Goal: Information Seeking & Learning: Learn about a topic

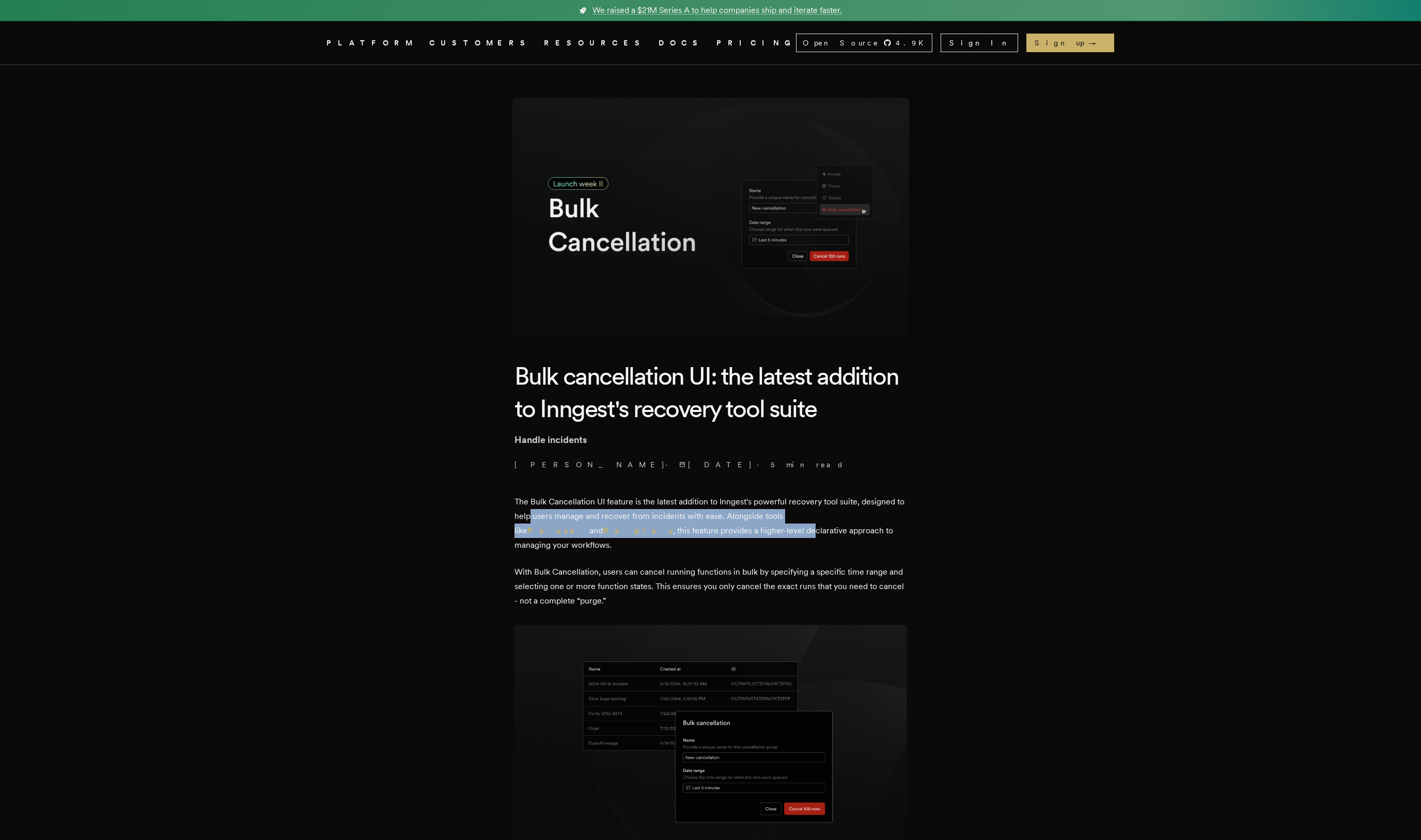
drag, startPoint x: 543, startPoint y: 520, endPoint x: 639, endPoint y: 530, distance: 96.5
click at [639, 530] on p "The Bulk Cancellation UI feature is the latest addition to Inngest's powerful r…" at bounding box center [711, 523] width 392 height 58
drag, startPoint x: 621, startPoint y: 521, endPoint x: 760, endPoint y: 529, distance: 139.2
click at [760, 529] on p "The Bulk Cancellation UI feature is the latest addition to Inngest's powerful r…" at bounding box center [711, 523] width 392 height 58
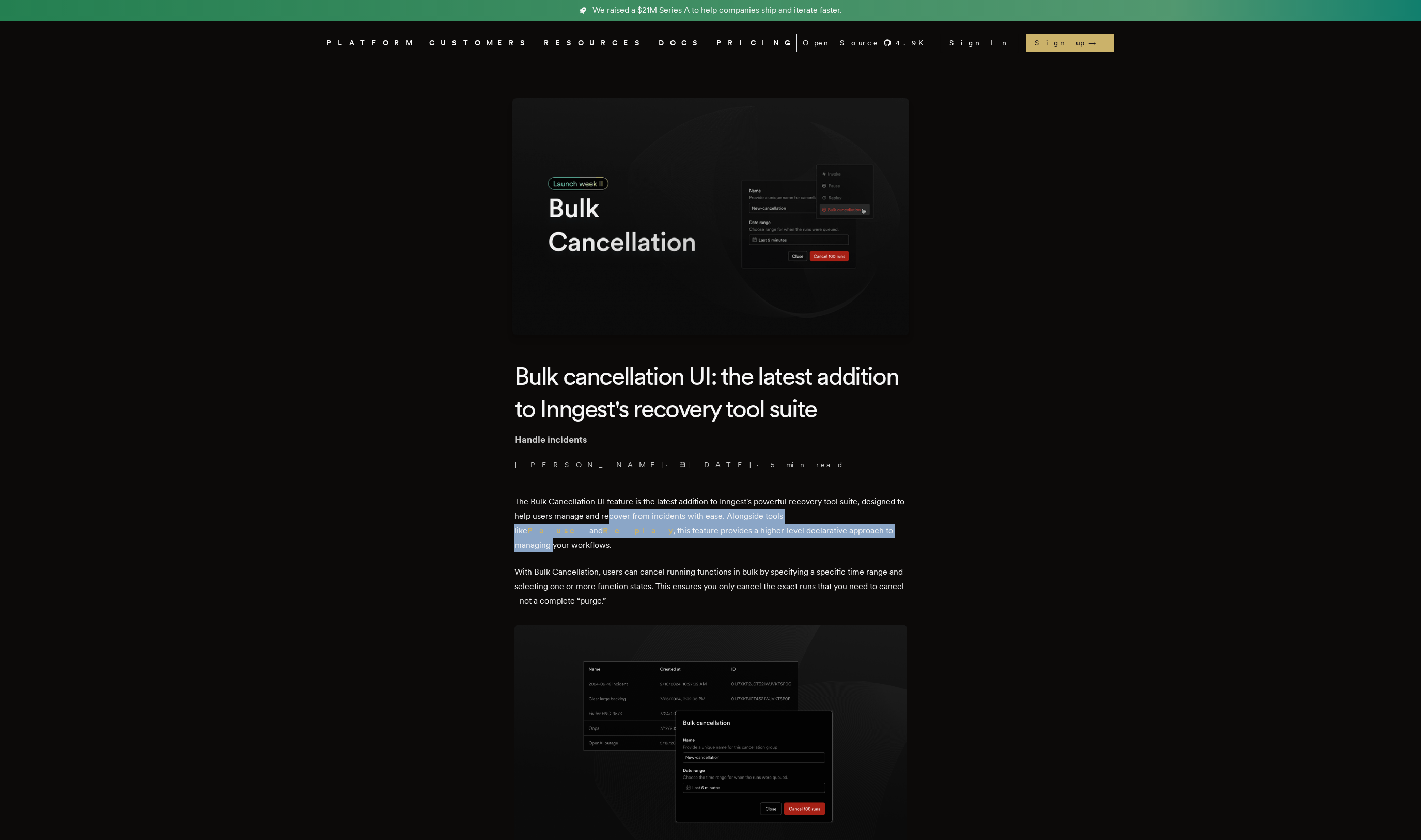
click at [760, 529] on p "The Bulk Cancellation UI feature is the latest addition to Inngest's powerful r…" at bounding box center [711, 523] width 392 height 58
drag, startPoint x: 759, startPoint y: 520, endPoint x: 812, endPoint y: 538, distance: 56.0
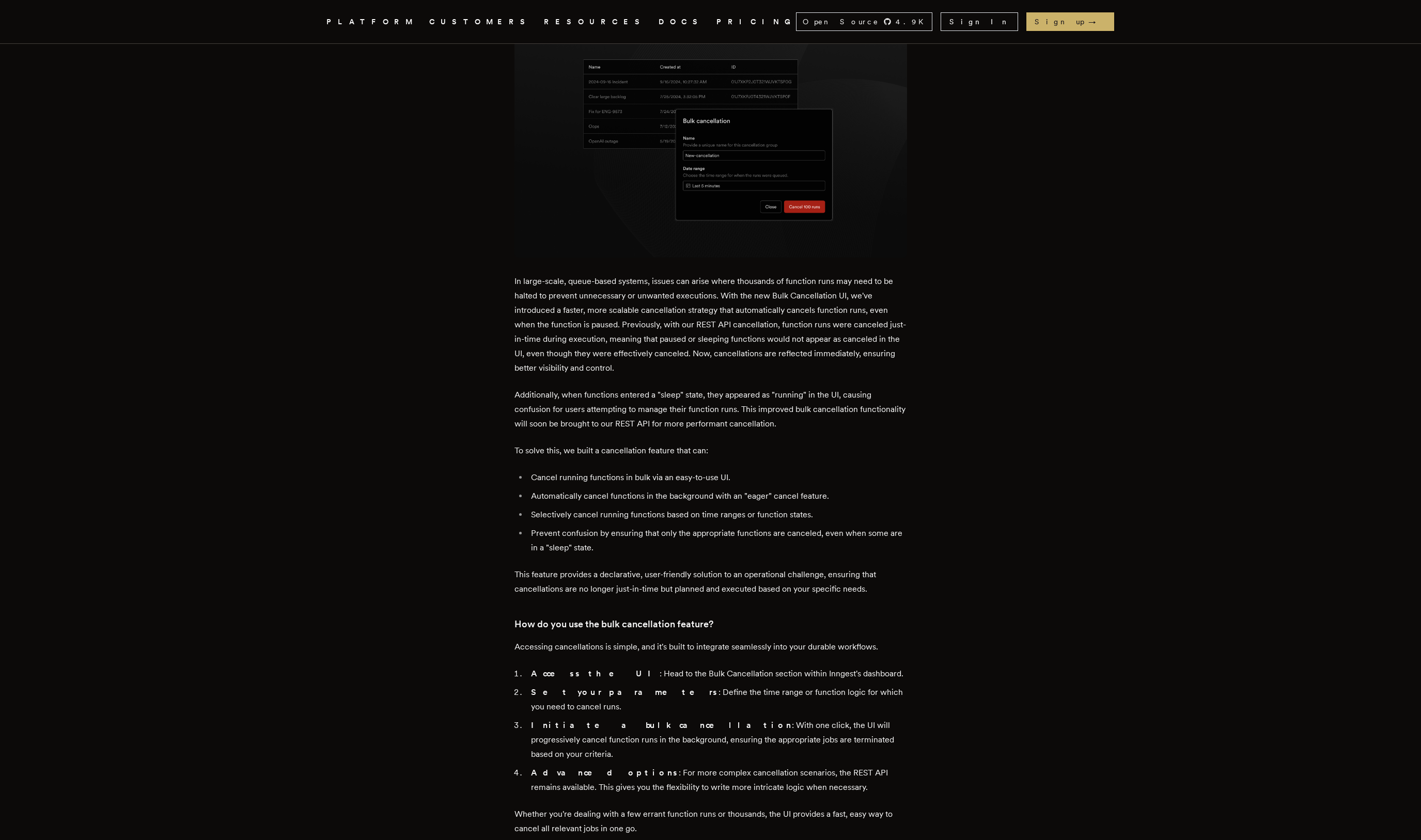
scroll to position [628, 0]
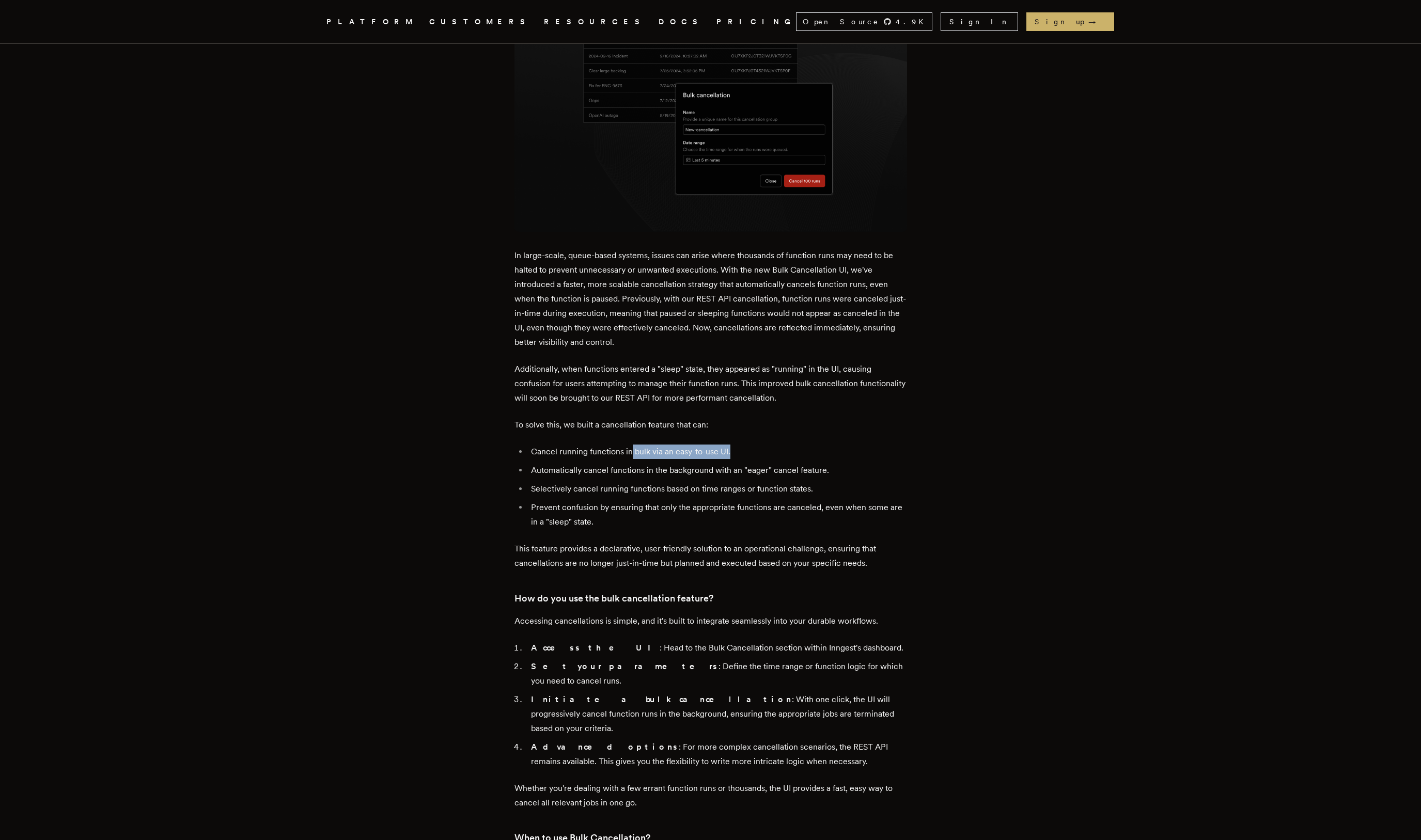
drag, startPoint x: 639, startPoint y: 439, endPoint x: 712, endPoint y: 442, distance: 73.1
click at [712, 444] on ul "Cancel running functions in bulk via an easy-to-use UI. Automatically cancel fu…" at bounding box center [711, 486] width 392 height 84
drag, startPoint x: 601, startPoint y: 455, endPoint x: 675, endPoint y: 470, distance: 75.5
click at [675, 470] on ul "Cancel running functions in bulk via an easy-to-use UI. Automatically cancel fu…" at bounding box center [711, 486] width 392 height 84
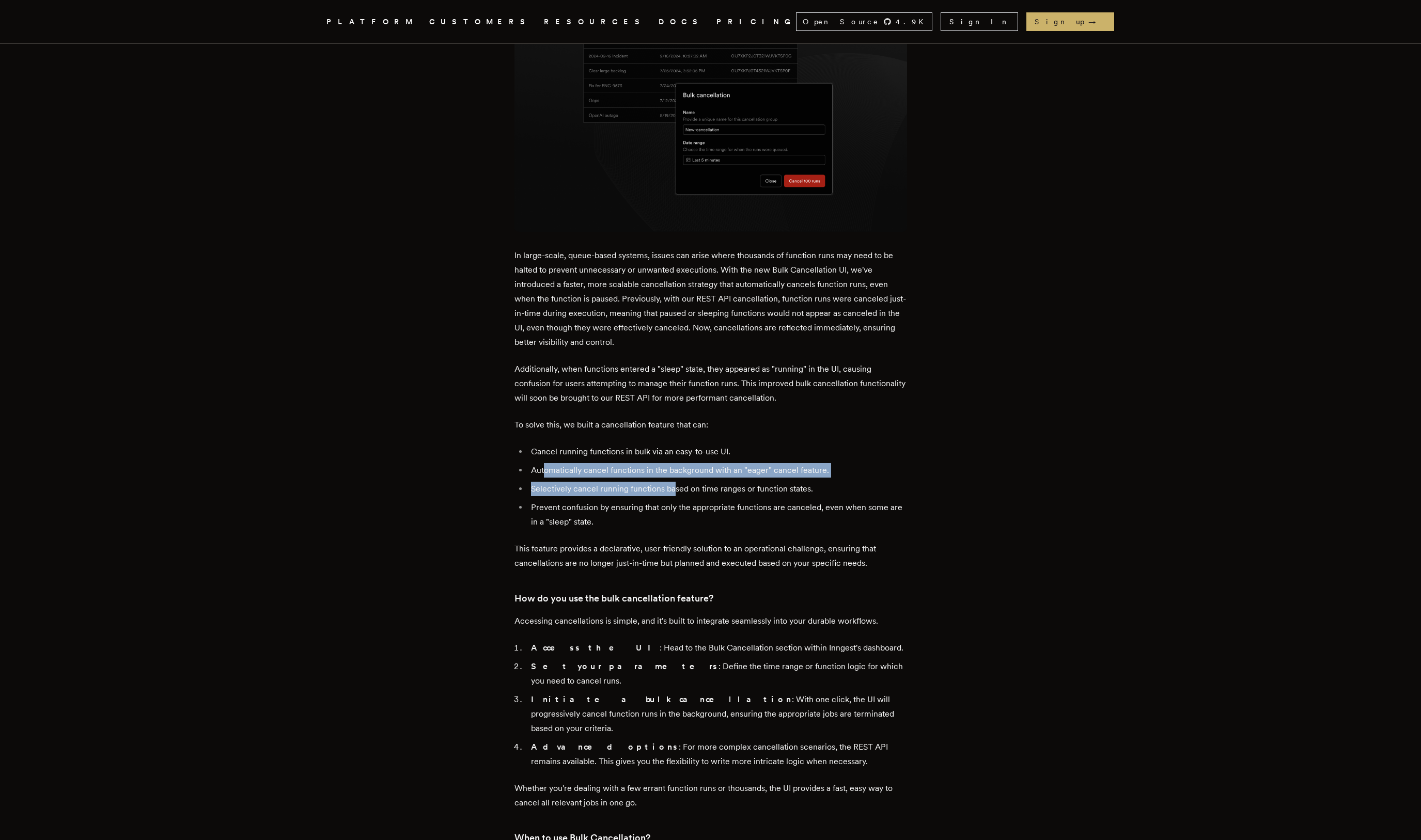
click at [675, 482] on li "Selectively cancel running functions based on time ranges or function states." at bounding box center [717, 489] width 379 height 14
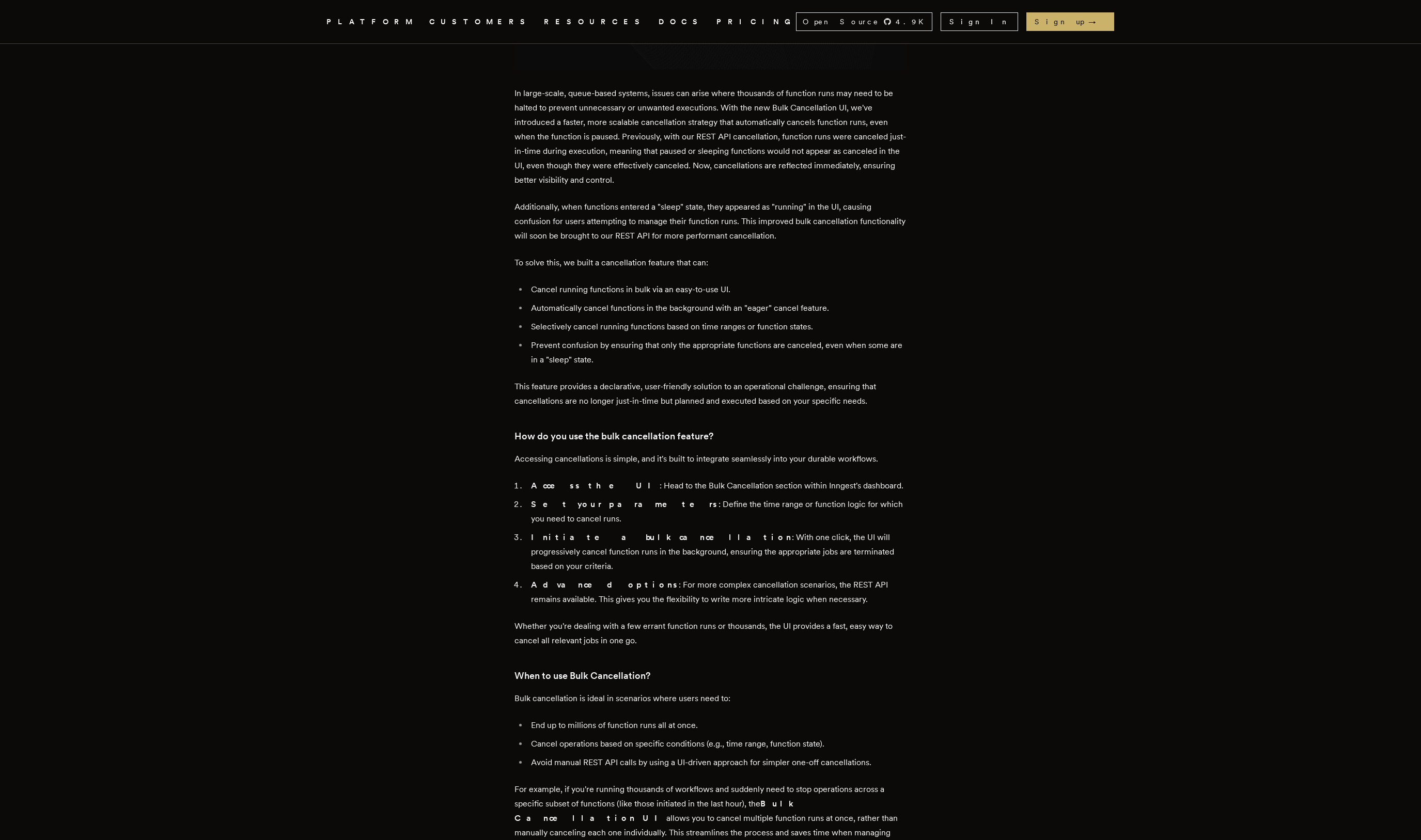
scroll to position [793, 0]
click at [82, 329] on div "Inngest .cls-1 { fill: #FAFAF9; } PLATFORM CUSTOMERS RESOURCES DOCS PRICING Ope…" at bounding box center [710, 792] width 1421 height 3127
